Goal: Find specific page/section: Find specific page/section

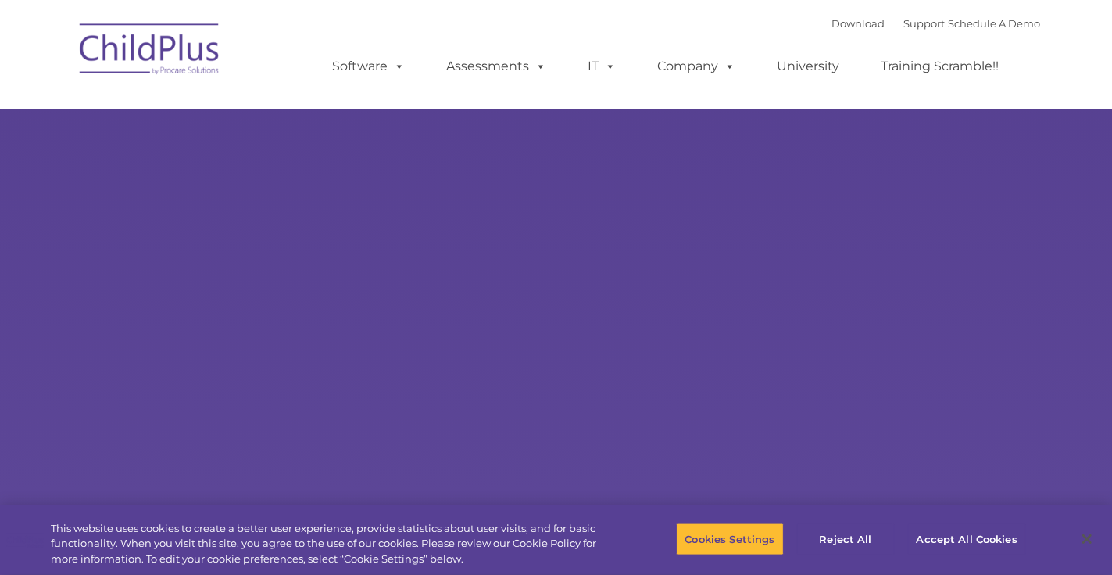
select select "MEDIUM"
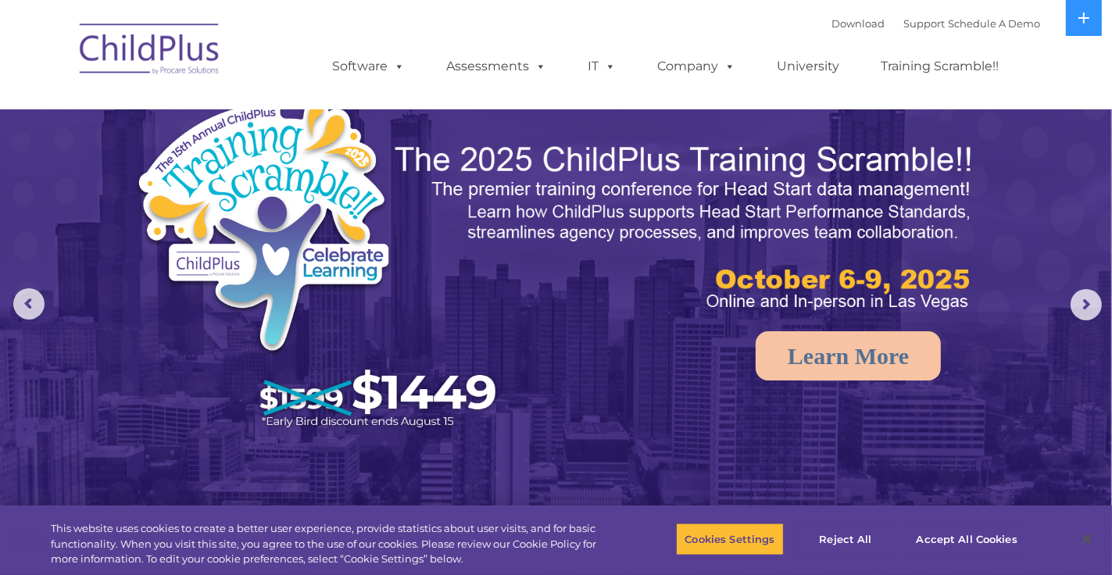
click at [156, 59] on img at bounding box center [150, 52] width 156 height 78
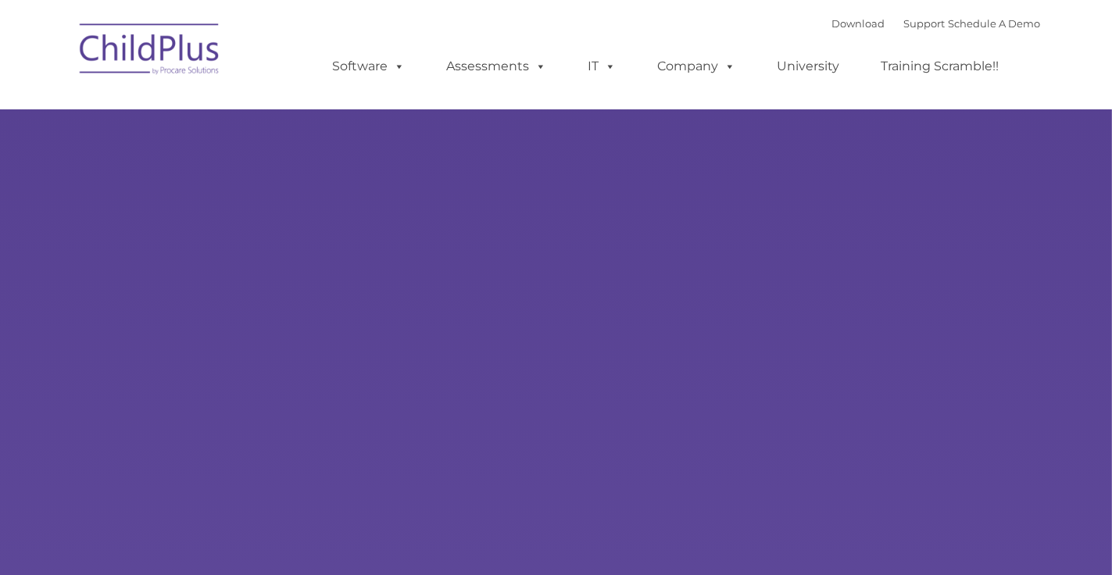
type input ""
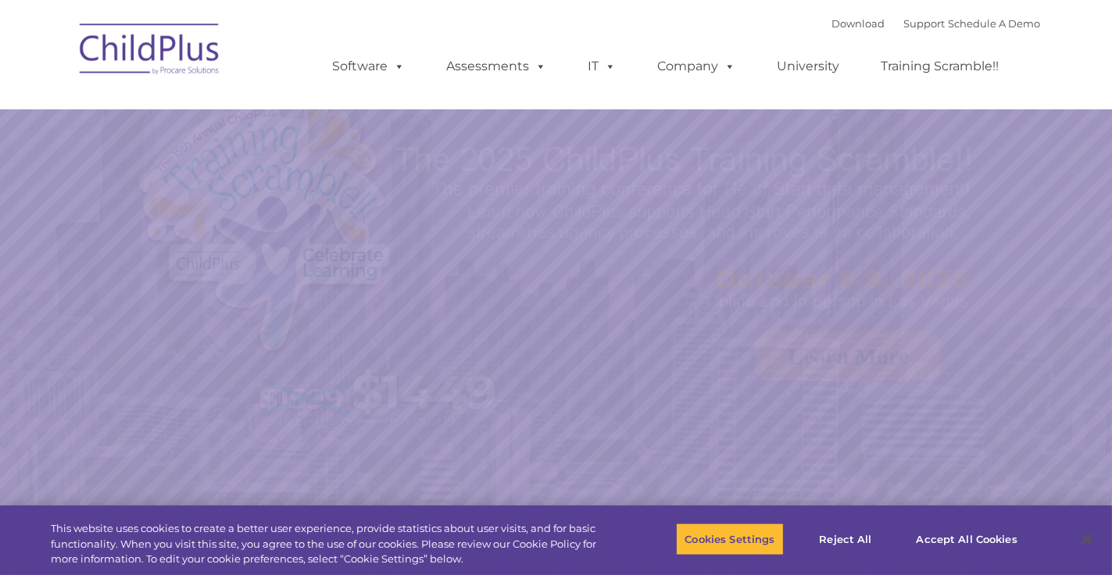
select select "MEDIUM"
